Goal: Check status: Check status

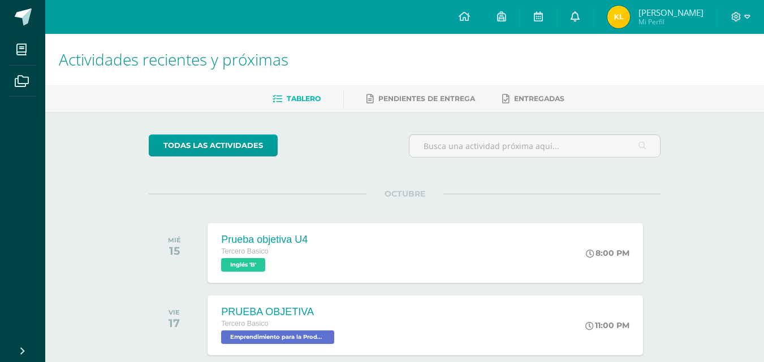
click at [593, 22] on link at bounding box center [575, 17] width 36 height 34
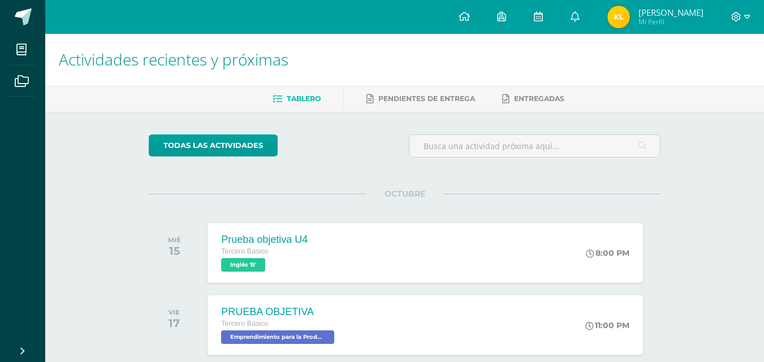
click at [671, 27] on span "Keyla Marely Mi Perfil" at bounding box center [655, 17] width 101 height 23
click at [671, 25] on span "Mi Perfil" at bounding box center [670, 22] width 65 height 10
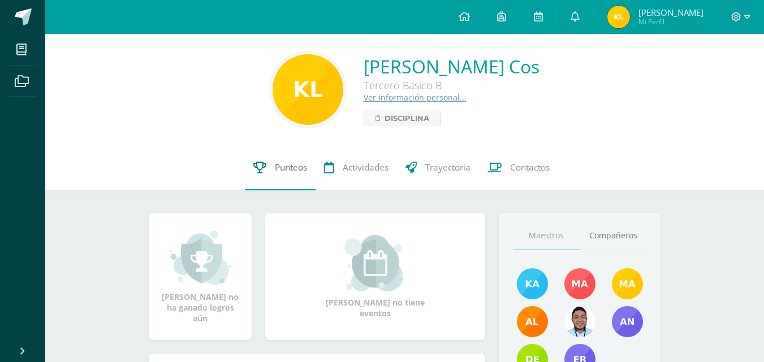
click at [288, 167] on span "Punteos" at bounding box center [291, 168] width 32 height 12
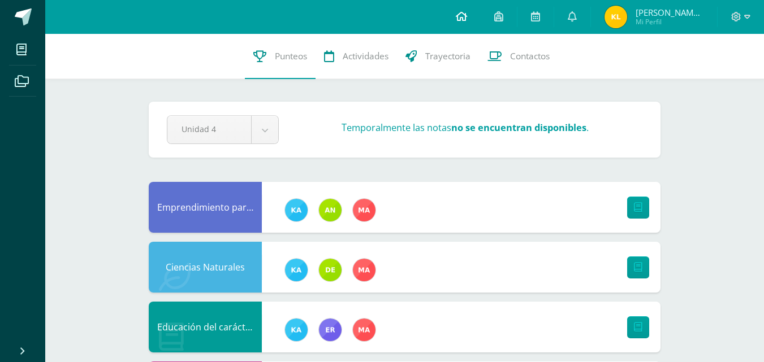
click at [474, 24] on link at bounding box center [461, 17] width 38 height 34
